Goal: Task Accomplishment & Management: Manage account settings

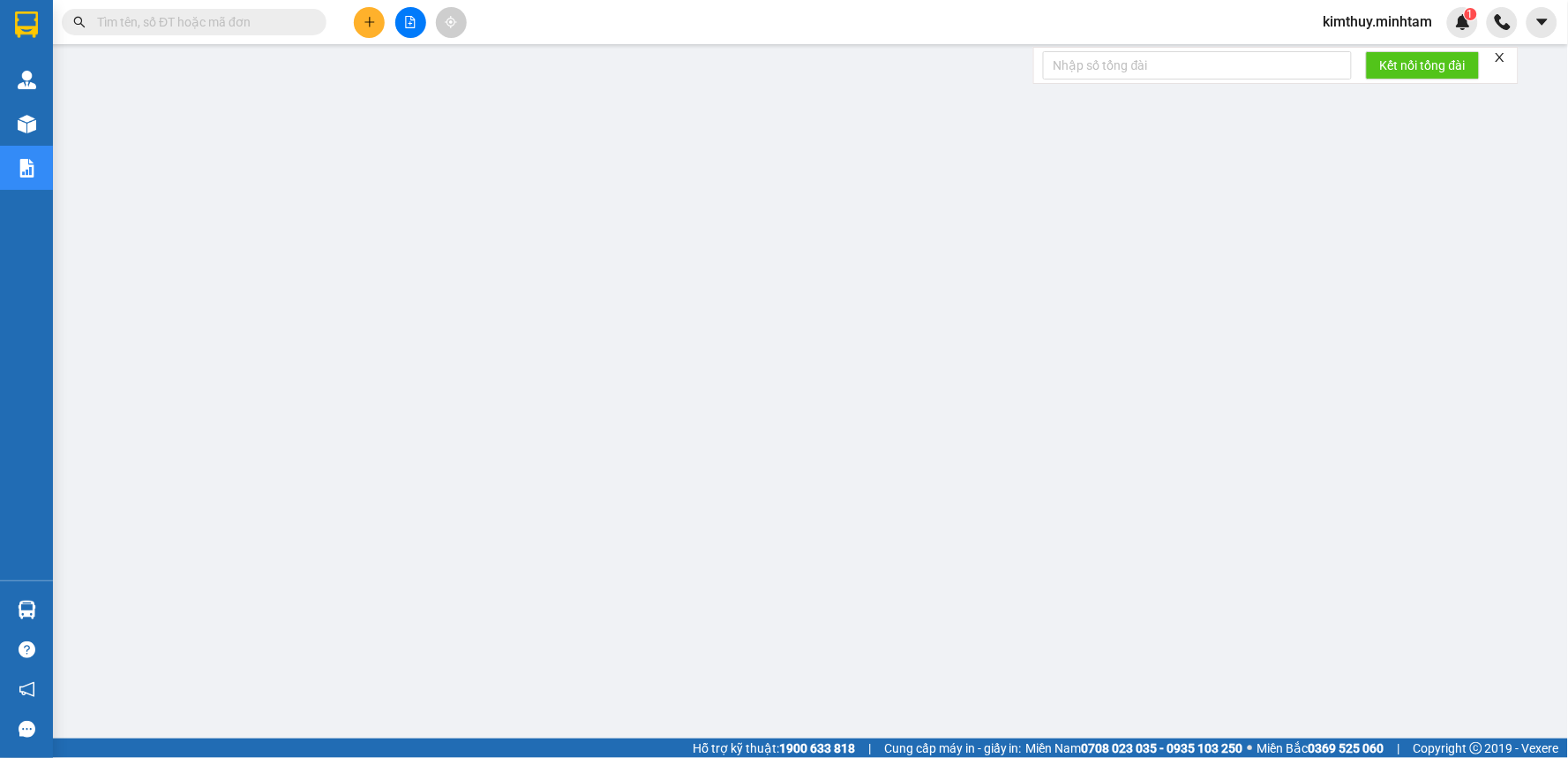
click at [1346, 7] on div "kimthuy.minhtam 1" at bounding box center [1394, 22] width 168 height 31
click at [1366, 19] on span "kimthuy.minhtam" at bounding box center [1379, 21] width 138 height 22
click at [1355, 54] on span "Đăng xuất" at bounding box center [1387, 55] width 102 height 20
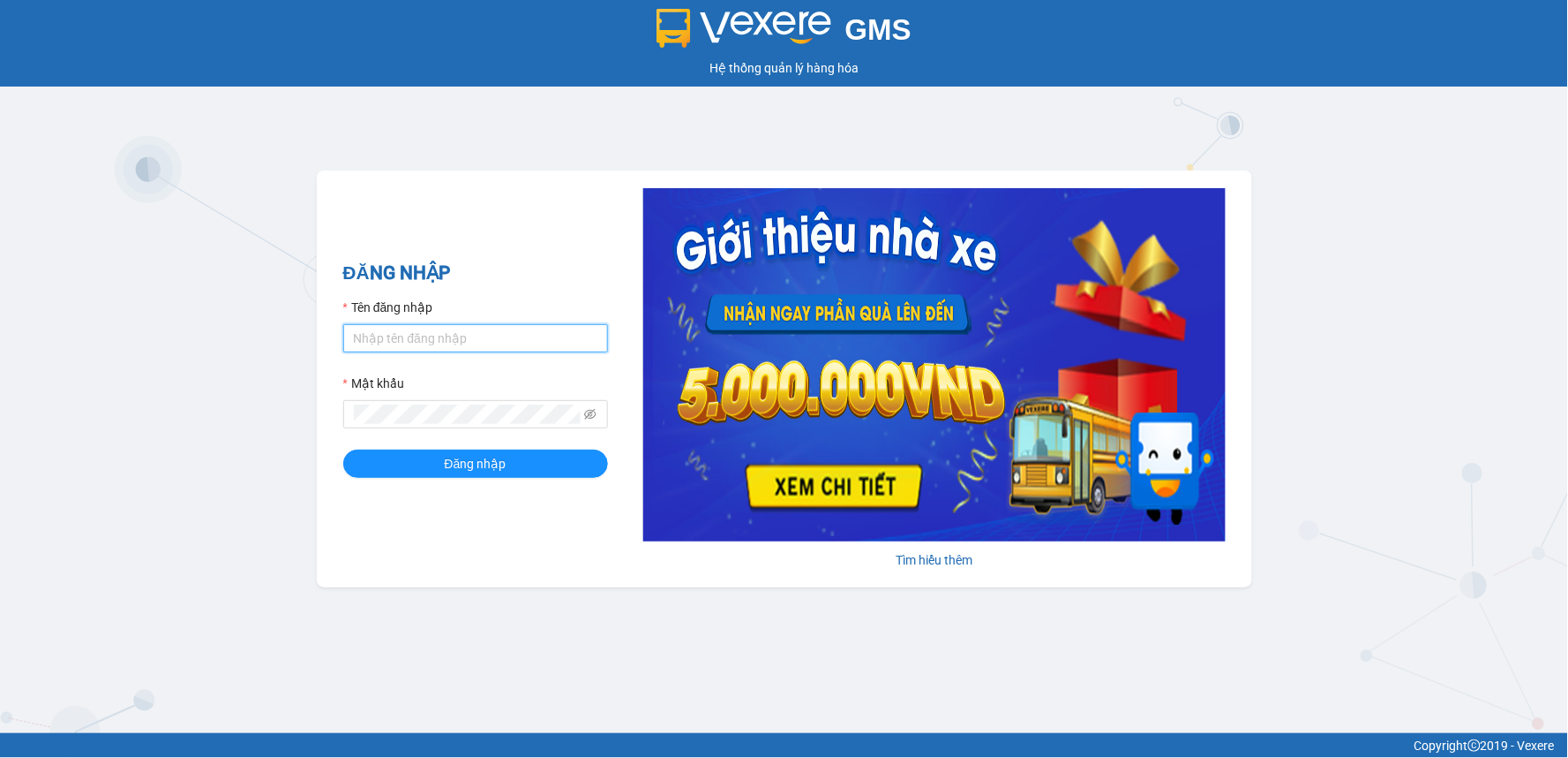
type input "duyen.minhtam"
click at [138, 320] on div "GMS Hệ thống quản lý hàng hóa ĐĂNG NHẬP Tên đăng nhập duyen.minhtam Mật khẩu Đă…" at bounding box center [784, 367] width 1568 height 733
